Goal: Find specific page/section: Find specific page/section

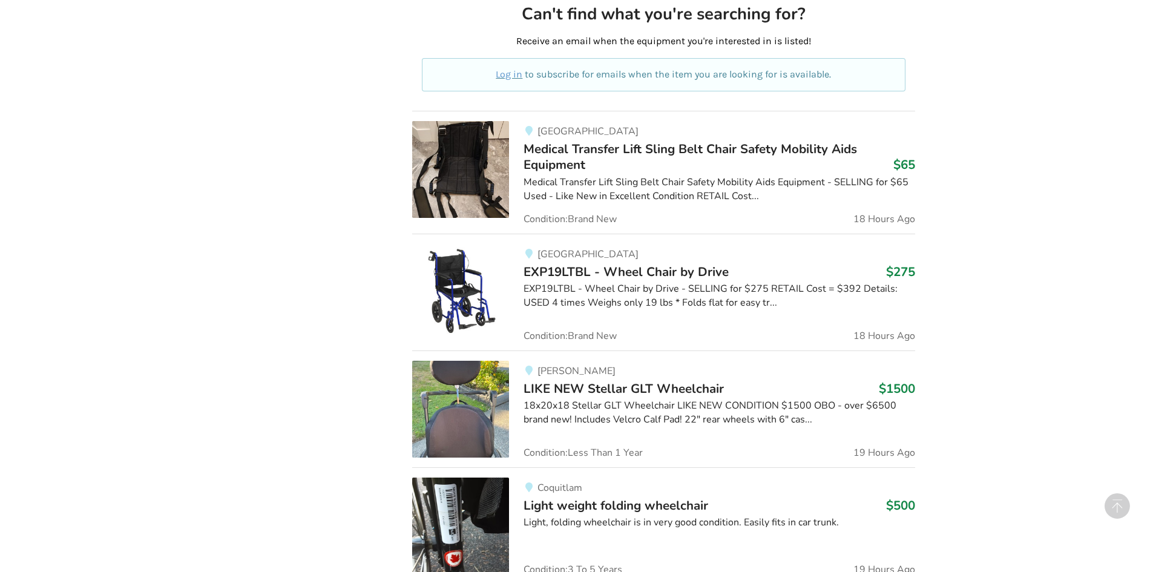
scroll to position [908, 0]
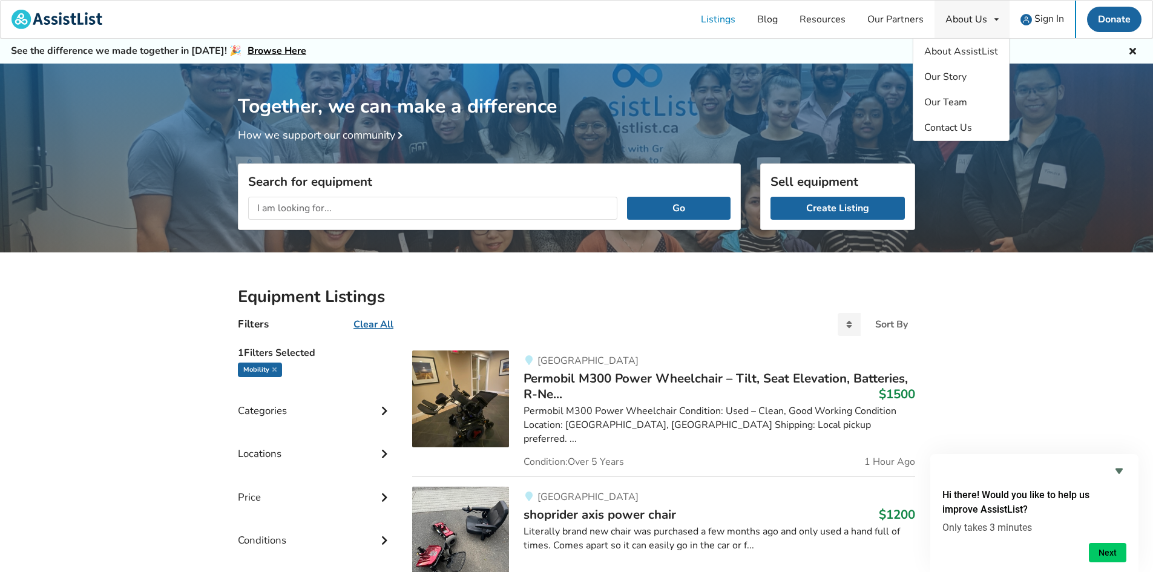
click at [950, 24] on div "About Us" at bounding box center [966, 20] width 42 height 10
click at [956, 130] on span "Contact Us" at bounding box center [948, 127] width 48 height 13
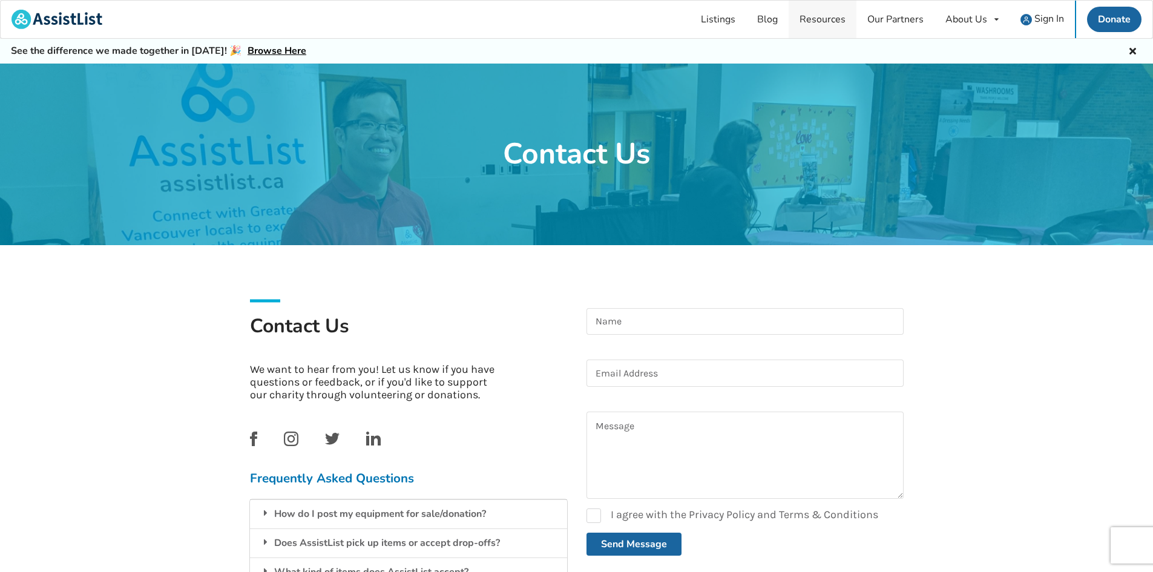
click at [823, 19] on link "Resources" at bounding box center [822, 20] width 68 height 38
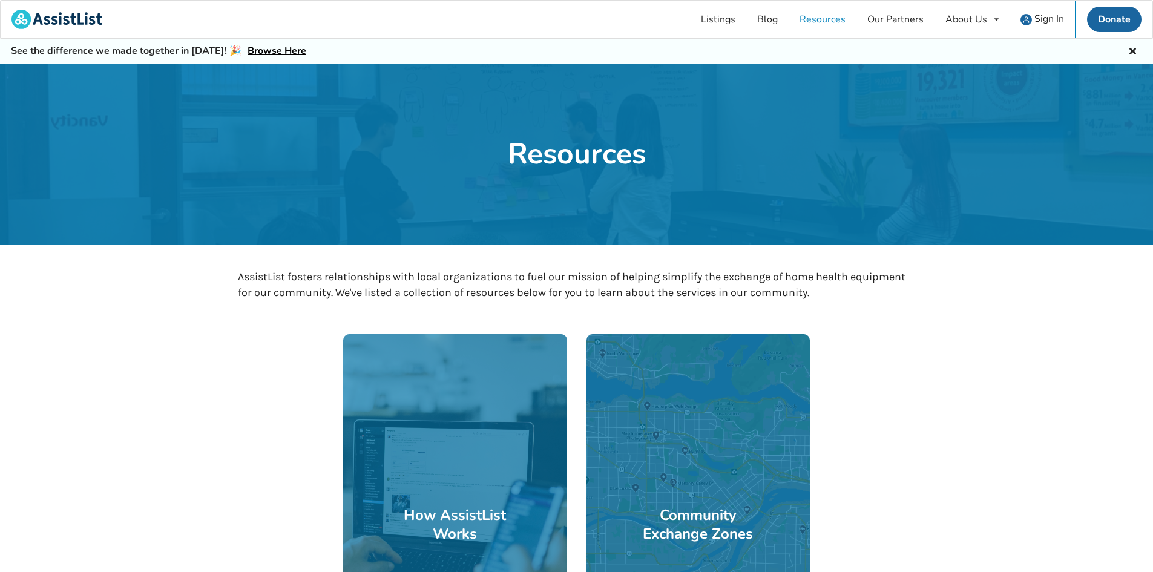
drag, startPoint x: 1023, startPoint y: 486, endPoint x: 1024, endPoint y: 476, distance: 10.4
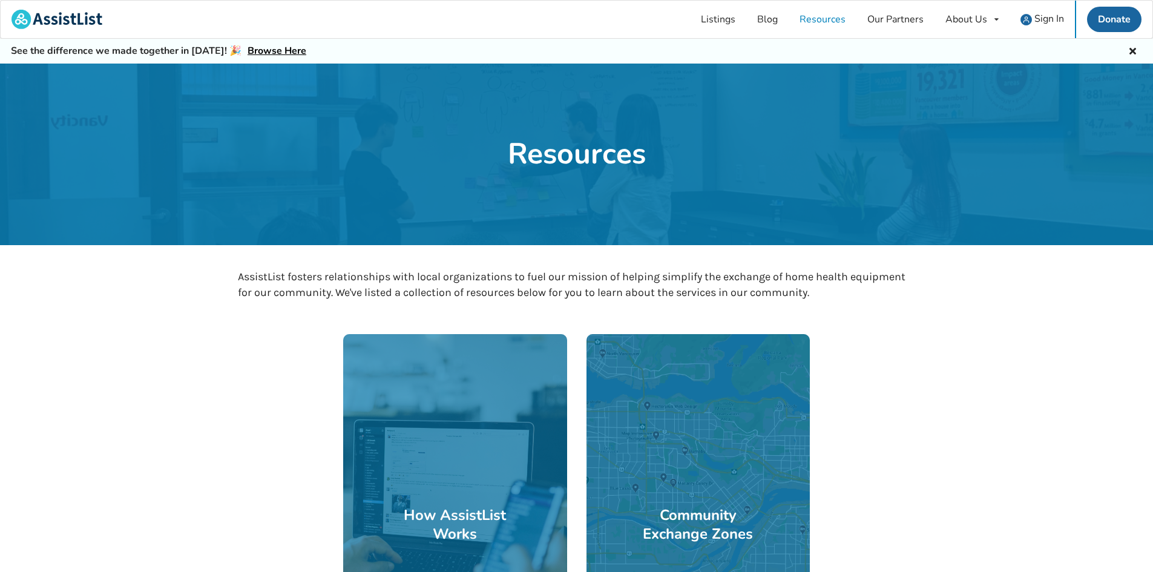
drag, startPoint x: 986, startPoint y: 404, endPoint x: 988, endPoint y: 385, distance: 18.9
drag, startPoint x: 998, startPoint y: 382, endPoint x: 885, endPoint y: 252, distance: 171.9
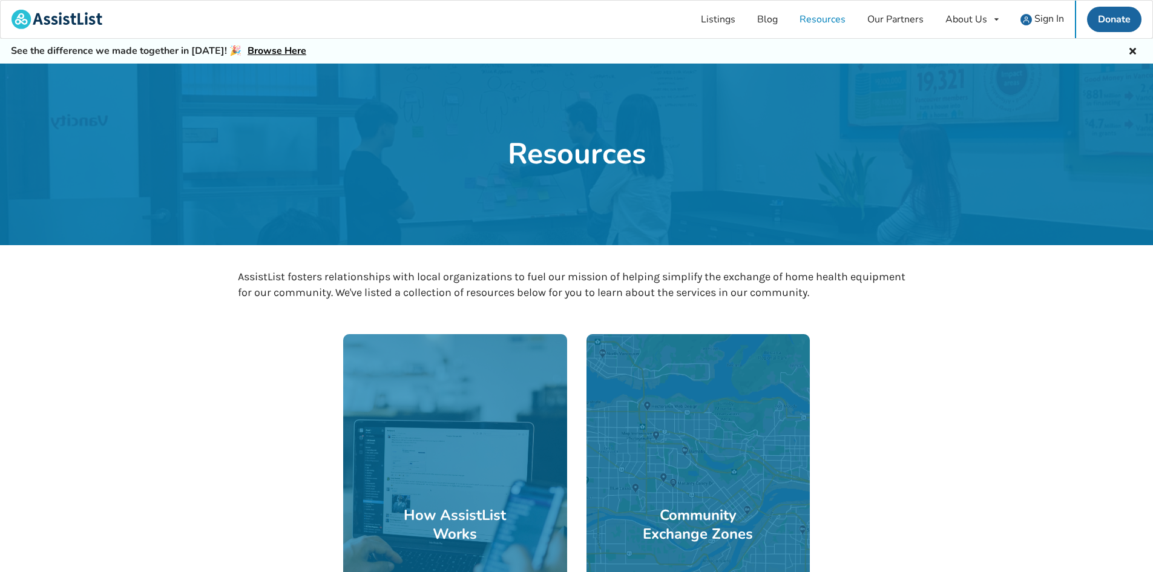
drag, startPoint x: 860, startPoint y: 240, endPoint x: 858, endPoint y: 246, distance: 6.5
click at [1136, 49] on icon at bounding box center [1132, 50] width 11 height 10
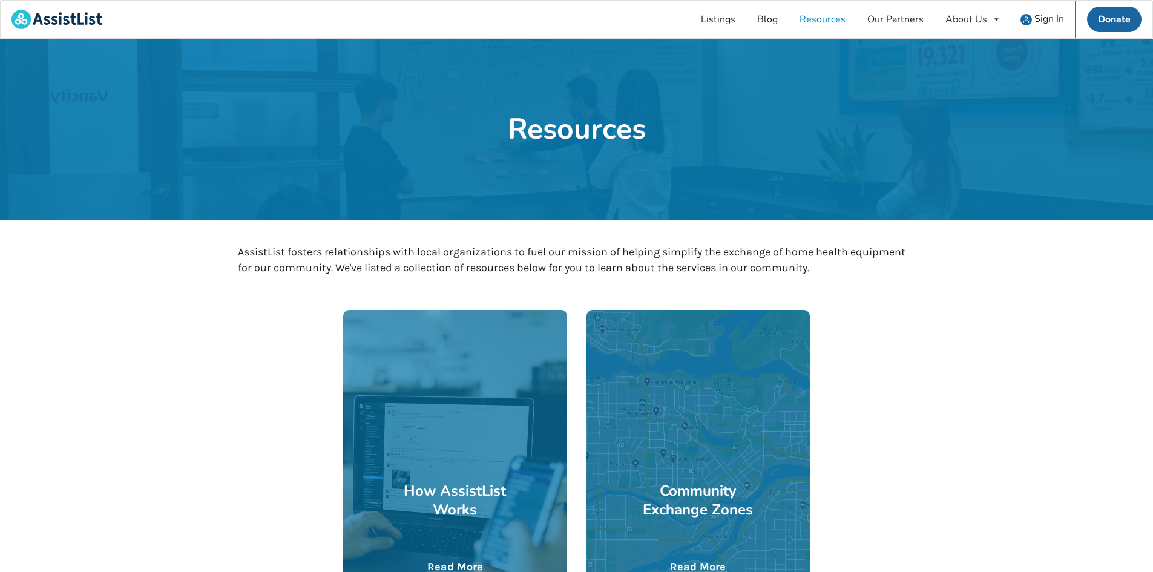
drag, startPoint x: 901, startPoint y: 322, endPoint x: 907, endPoint y: 316, distance: 8.1
